Goal: Find specific page/section: Find specific page/section

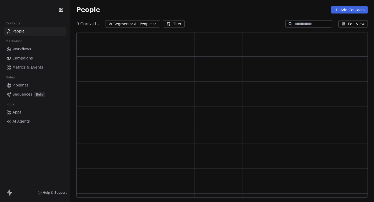
scroll to position [166, 292]
click at [22, 49] on span "Workflows" at bounding box center [21, 49] width 19 height 5
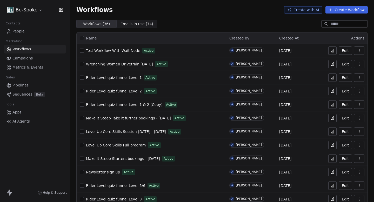
click at [334, 79] on icon at bounding box center [333, 78] width 4 height 4
click at [141, 106] on span "Rider Level quiz funnel Level 1 & 2 (Copy)" at bounding box center [124, 105] width 77 height 4
click at [335, 106] on icon at bounding box center [333, 105] width 4 height 4
click at [332, 105] on icon at bounding box center [333, 105] width 4 height 4
click at [134, 104] on span "Rider Level quiz funnel Level 1 & 2 (Copy)" at bounding box center [124, 105] width 77 height 4
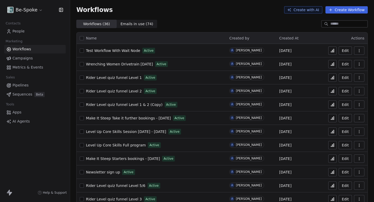
drag, startPoint x: 277, startPoint y: 106, endPoint x: 312, endPoint y: 105, distance: 35.1
click at [312, 105] on td "[DATE]" at bounding box center [301, 105] width 50 height 14
click at [312, 105] on div "[DATE]" at bounding box center [302, 104] width 44 height 6
click at [332, 104] on icon at bounding box center [333, 105] width 4 height 4
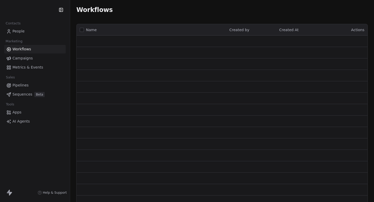
click at [18, 28] on link "People" at bounding box center [35, 31] width 62 height 9
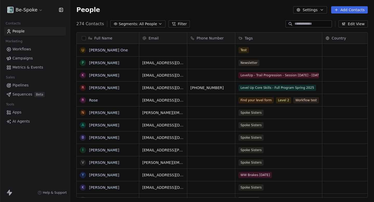
scroll to position [178, 304]
click at [302, 23] on input at bounding box center [313, 23] width 36 height 5
paste input "**********"
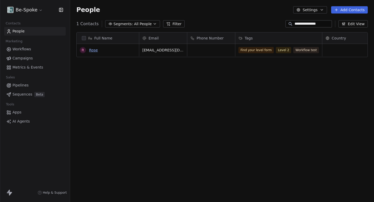
type input "**********"
click at [90, 49] on link "Rose" at bounding box center [93, 50] width 9 height 4
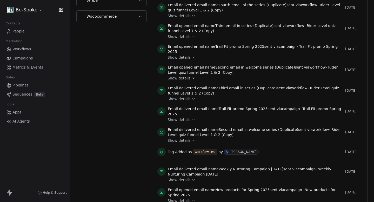
scroll to position [204, 0]
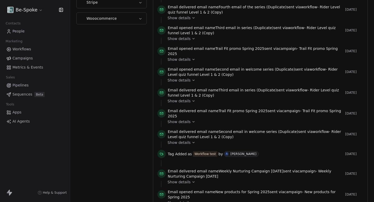
click at [21, 57] on span "Campaigns" at bounding box center [22, 58] width 20 height 5
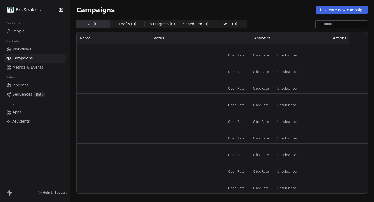
click at [29, 50] on span "Workflows" at bounding box center [21, 49] width 19 height 5
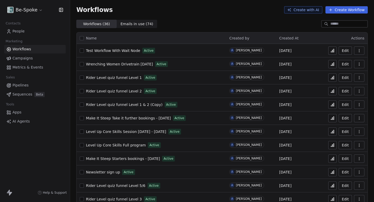
click at [143, 105] on span "Rider Level quiz funnel Level 1 & 2 (Copy)" at bounding box center [124, 105] width 77 height 4
click at [333, 105] on icon at bounding box center [333, 105] width 4 height 4
